Goal: Obtain resource: Download file/media

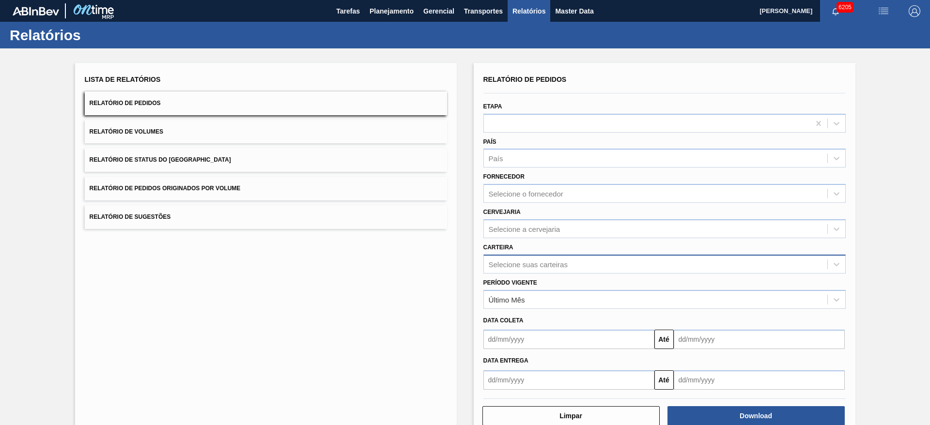
click at [520, 260] on div "Selecione suas carteiras" at bounding box center [528, 264] width 79 height 8
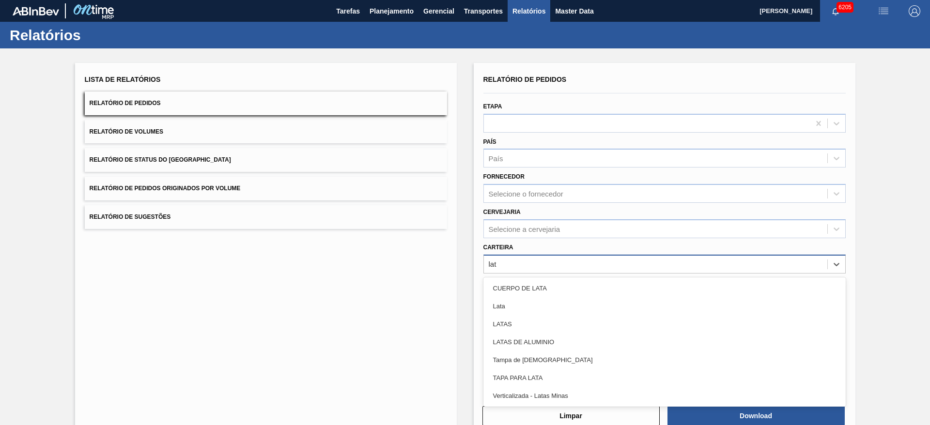
type input "lata"
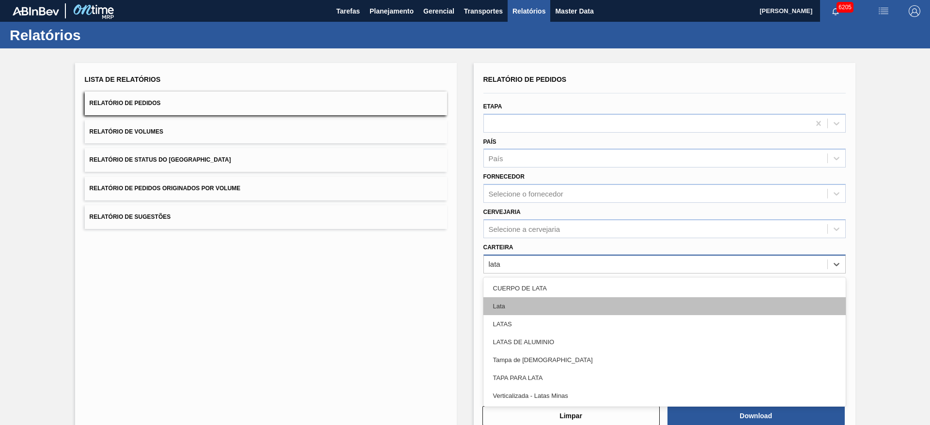
click at [509, 310] on div "Lata" at bounding box center [664, 306] width 362 height 18
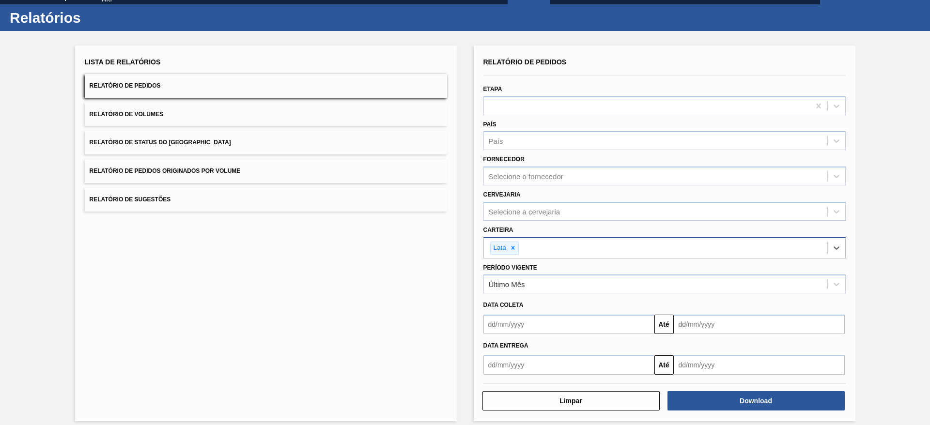
scroll to position [26, 0]
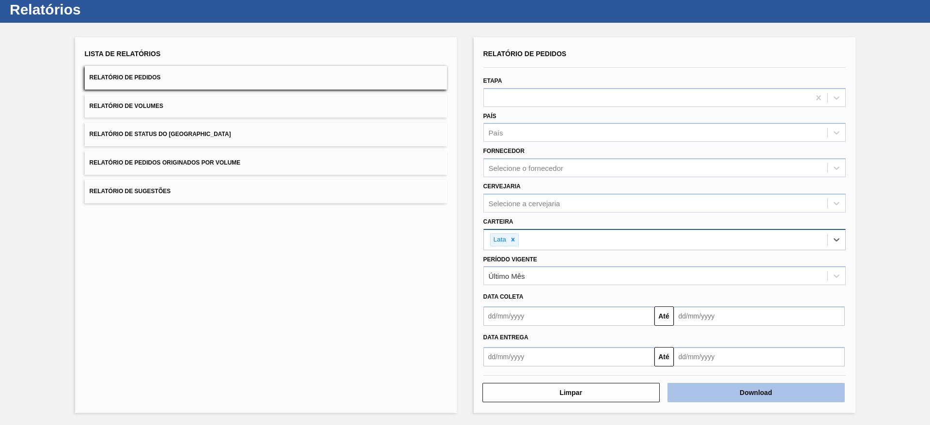
click at [757, 394] on button "Download" at bounding box center [755, 392] width 177 height 19
